Goal: Information Seeking & Learning: Find specific fact

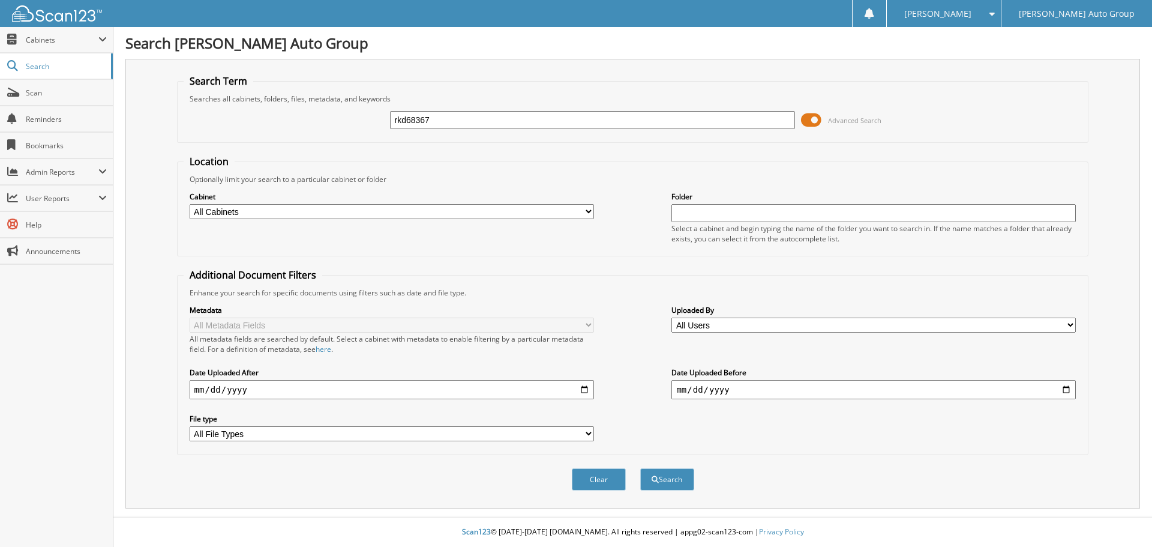
type input "rkd68367"
click at [640, 468] on button "Search" at bounding box center [667, 479] width 54 height 22
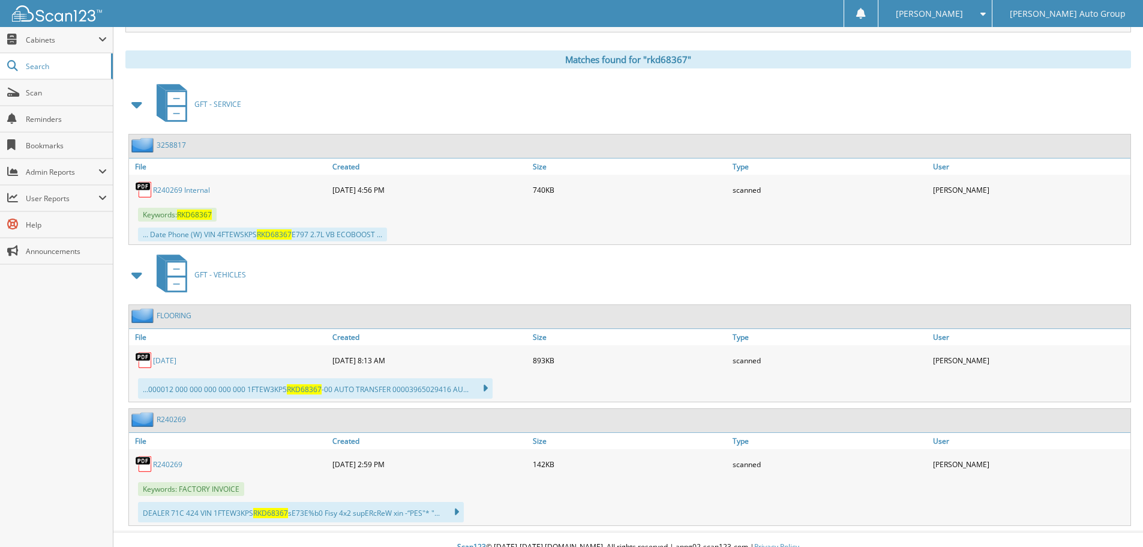
scroll to position [491, 0]
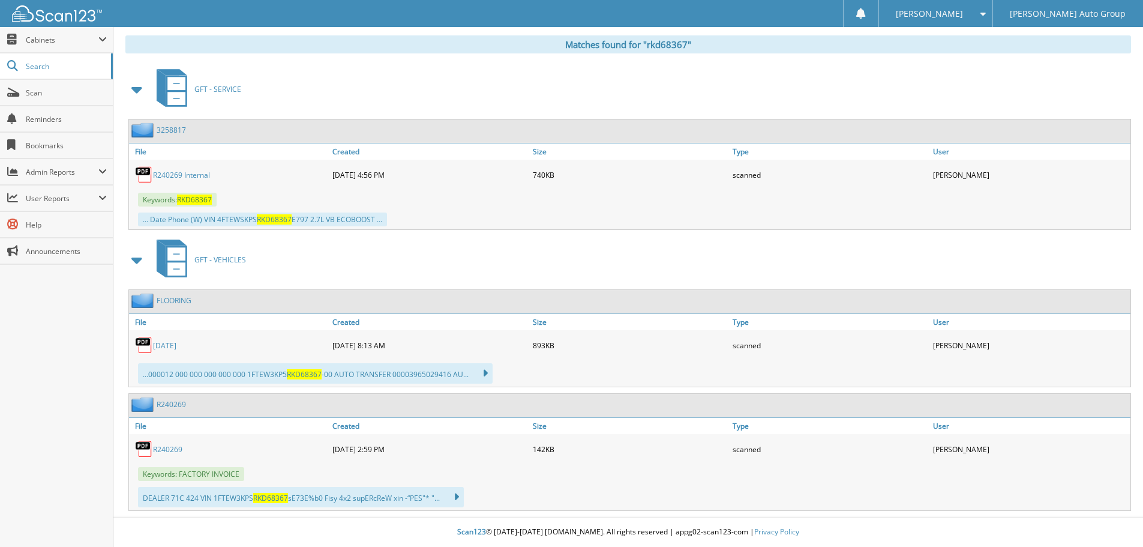
click at [140, 179] on img at bounding box center [144, 175] width 18 height 18
click at [203, 173] on link "R240269 Internal" at bounding box center [181, 175] width 57 height 10
click at [166, 448] on link "R240269" at bounding box center [167, 449] width 29 height 10
click at [151, 340] on img at bounding box center [144, 345] width 18 height 18
click at [160, 336] on div "[DATE]" at bounding box center [229, 345] width 200 height 24
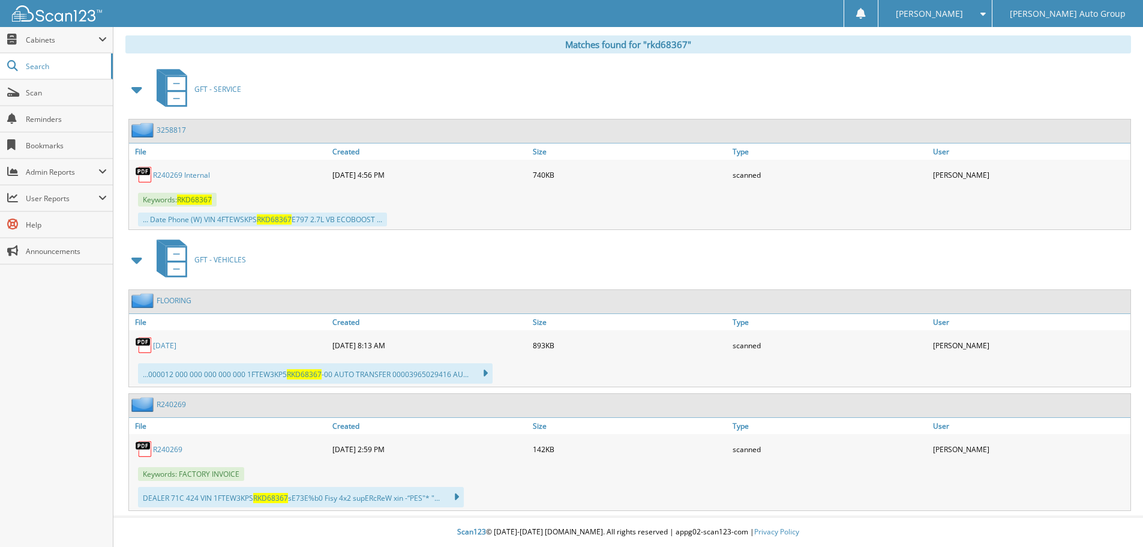
click at [149, 334] on div "[DATE]" at bounding box center [229, 345] width 200 height 24
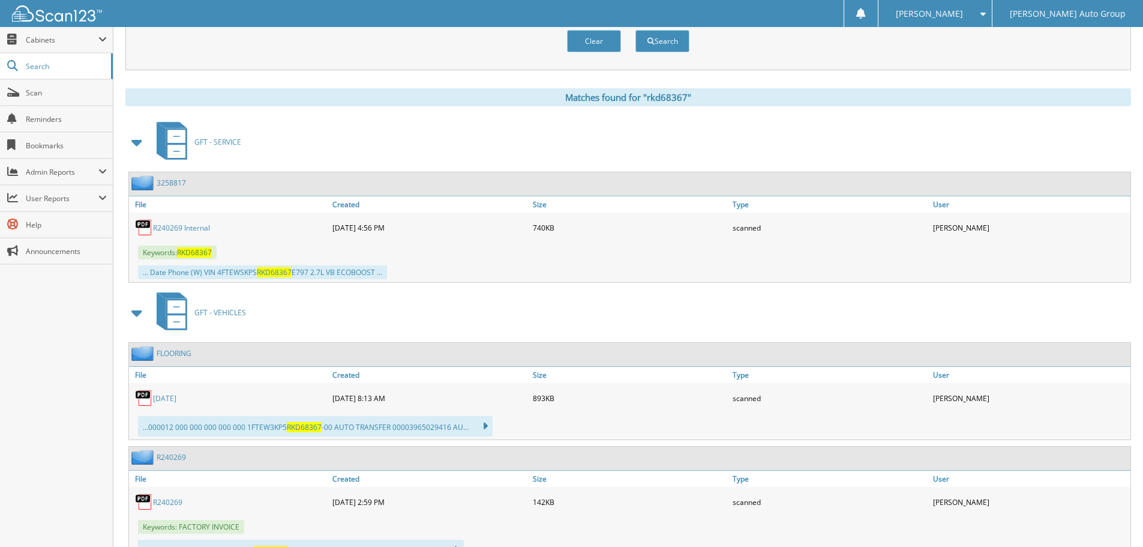
scroll to position [371, 0]
